Goal: Complete application form: Complete application form

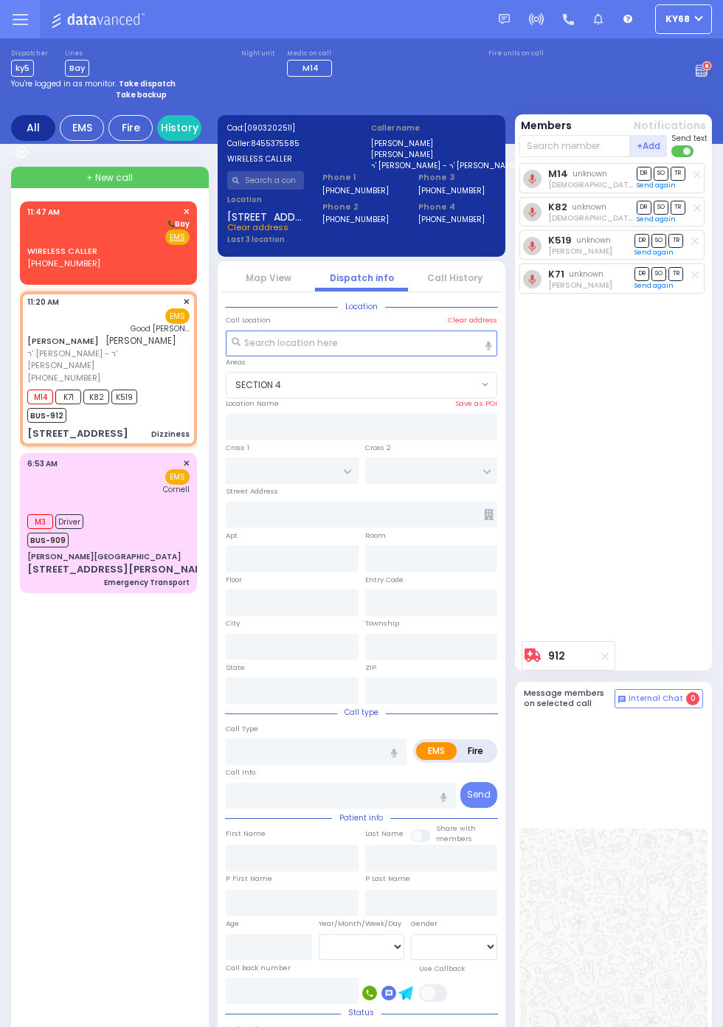
select select "SECTION 4"
type input "[GEOGRAPHIC_DATA]"
type input "LEIPNIK WAY"
type input "1 TEVERYA WAY"
type input "302"
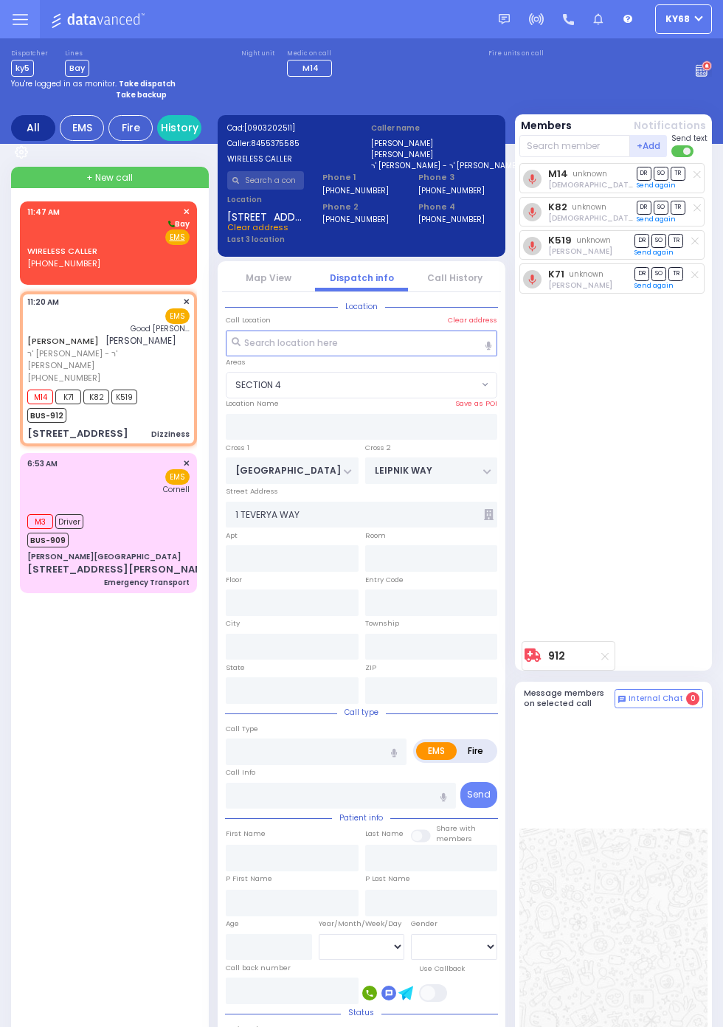
type input "Monroe"
type input "[US_STATE]"
type input "10950"
type input "Dizziness"
radio input "true"
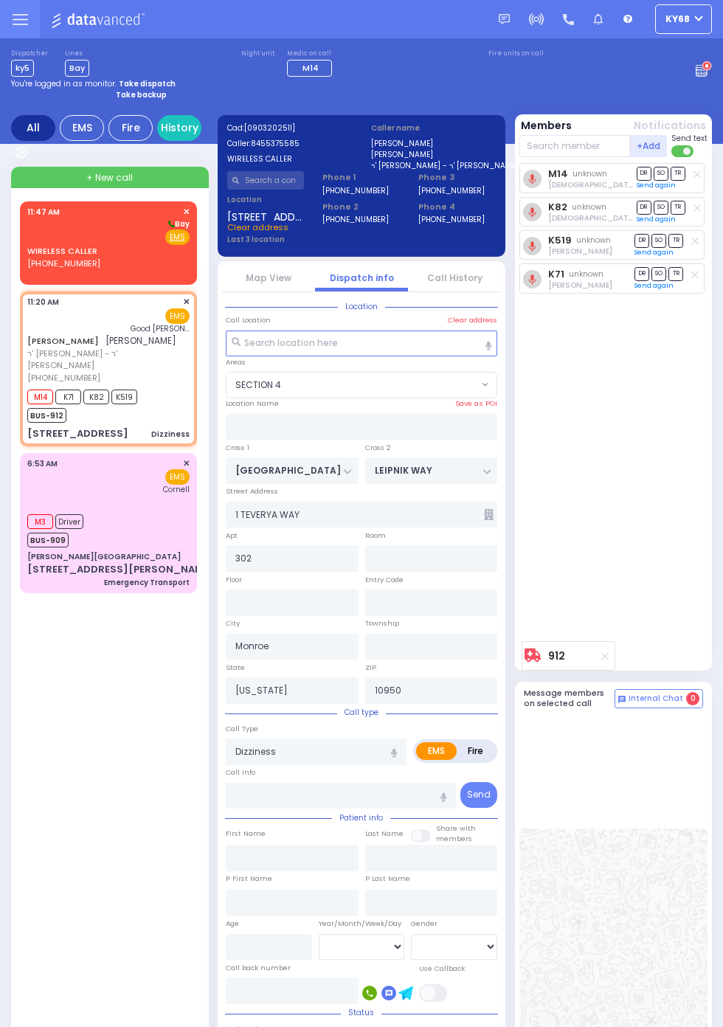
type input "[PERSON_NAME]"
select select
type input "11:20"
type input "11:22"
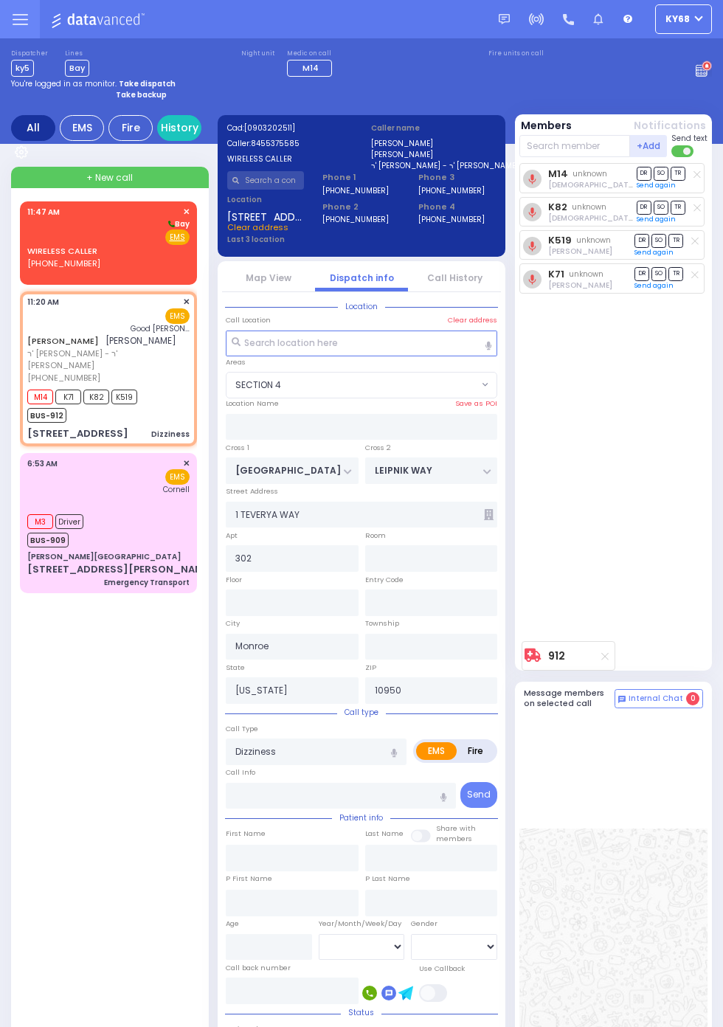
type input "[GEOGRAPHIC_DATA]"
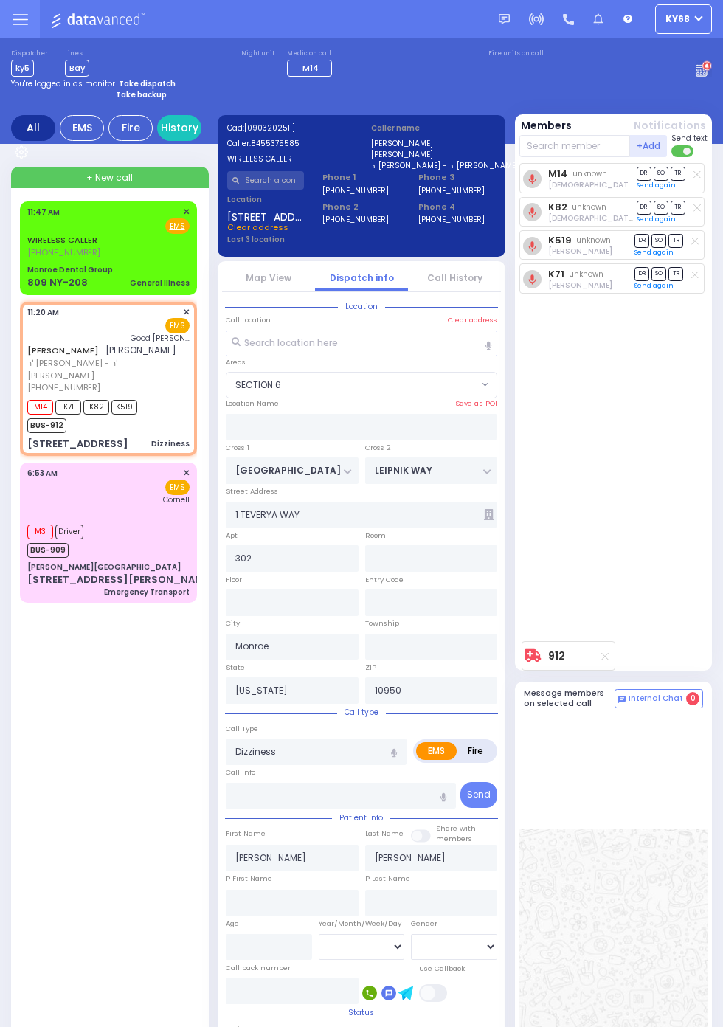
select select "SECTION 6"
type input "MERON DR"
type input "[GEOGRAPHIC_DATA]"
type input "[STREET_ADDRESS]"
type input "[PERSON_NAME]"
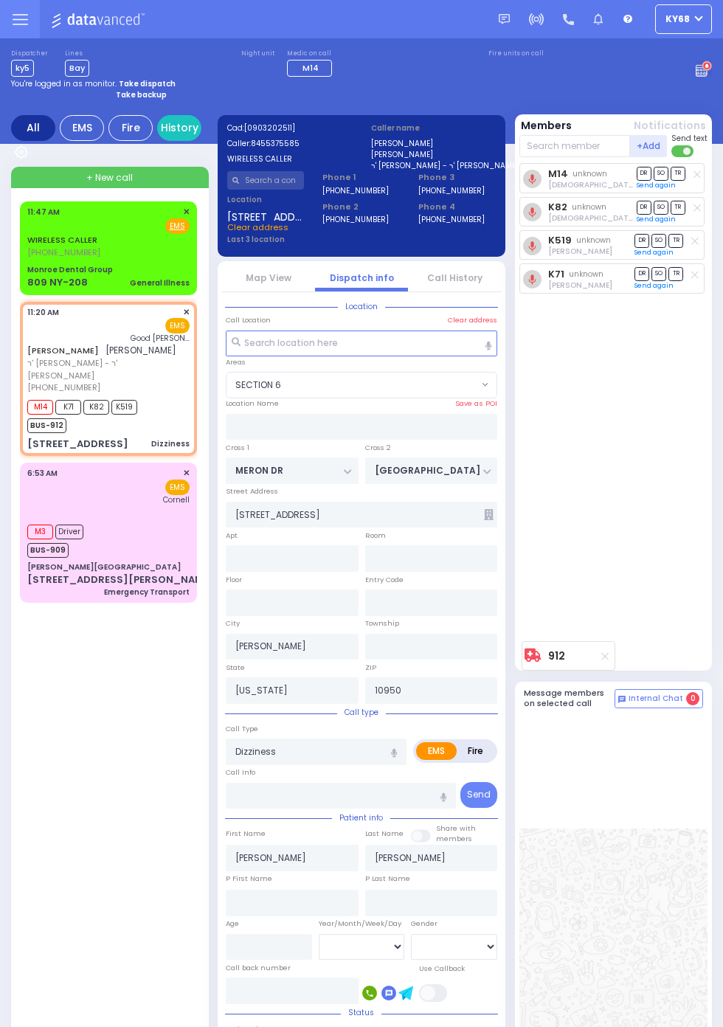
radio input "true"
type input "Unknown"
select select "Year"
